Goal: Task Accomplishment & Management: Use online tool/utility

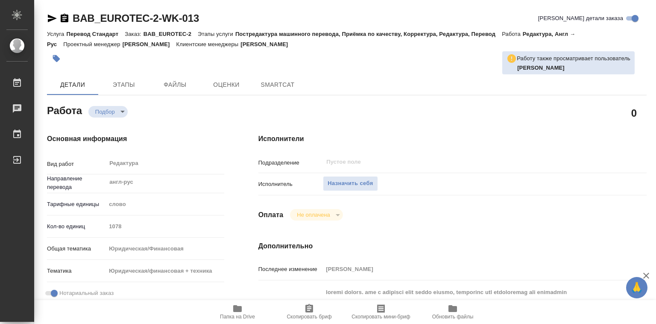
type textarea "x"
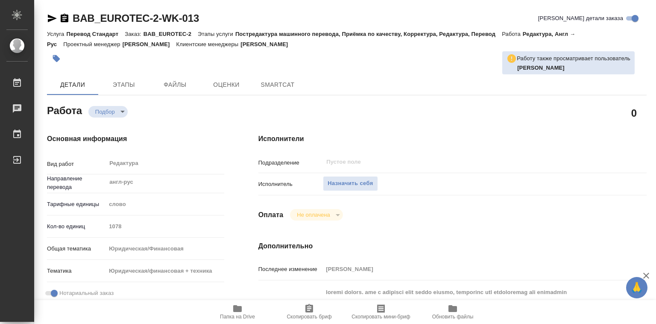
type textarea "x"
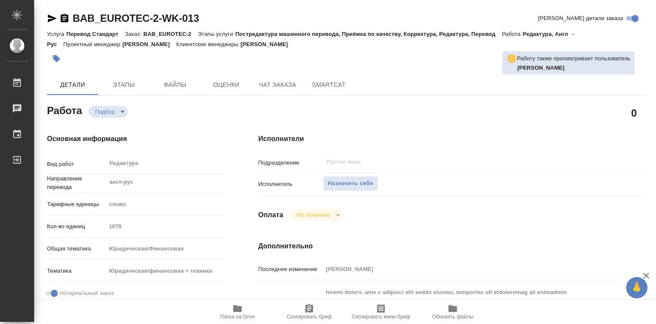
type textarea "x"
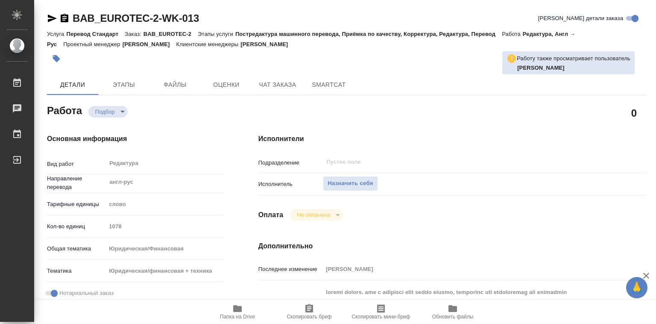
type textarea "x"
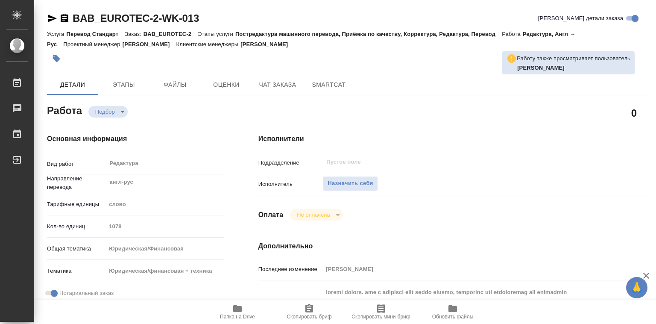
type textarea "x"
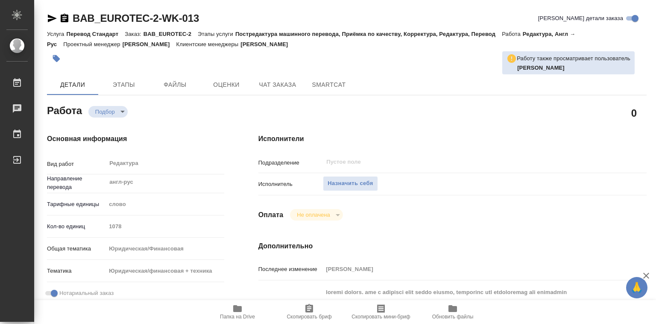
type textarea "x"
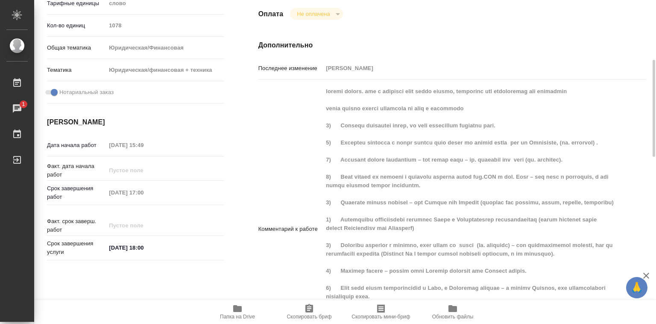
scroll to position [244, 0]
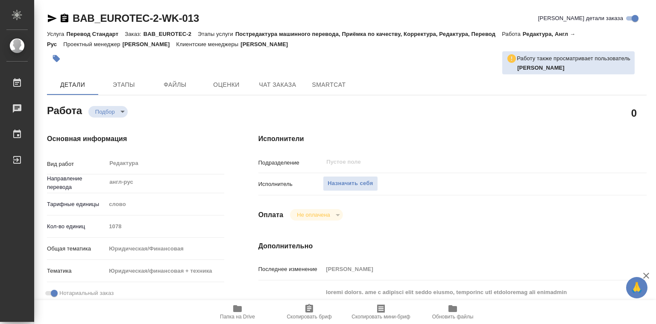
type textarea "x"
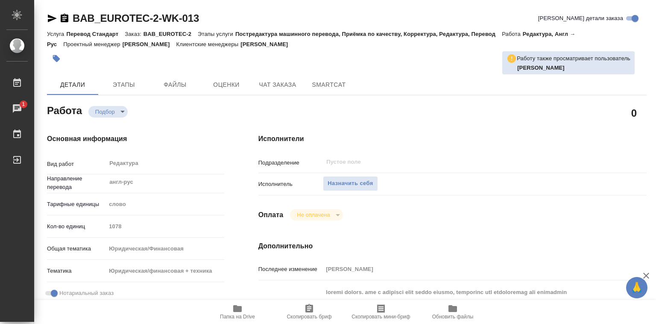
type textarea "x"
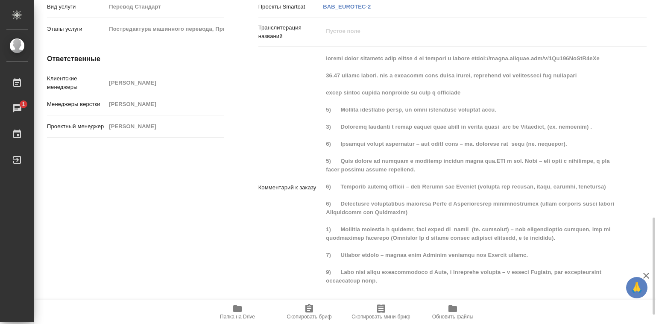
scroll to position [756, 0]
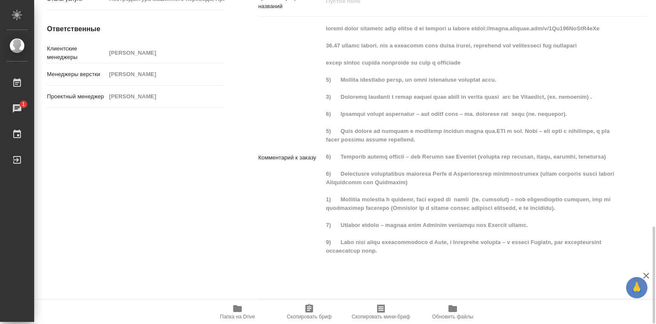
click at [238, 309] on icon "button" at bounding box center [237, 308] width 9 height 7
